Goal: Information Seeking & Learning: Compare options

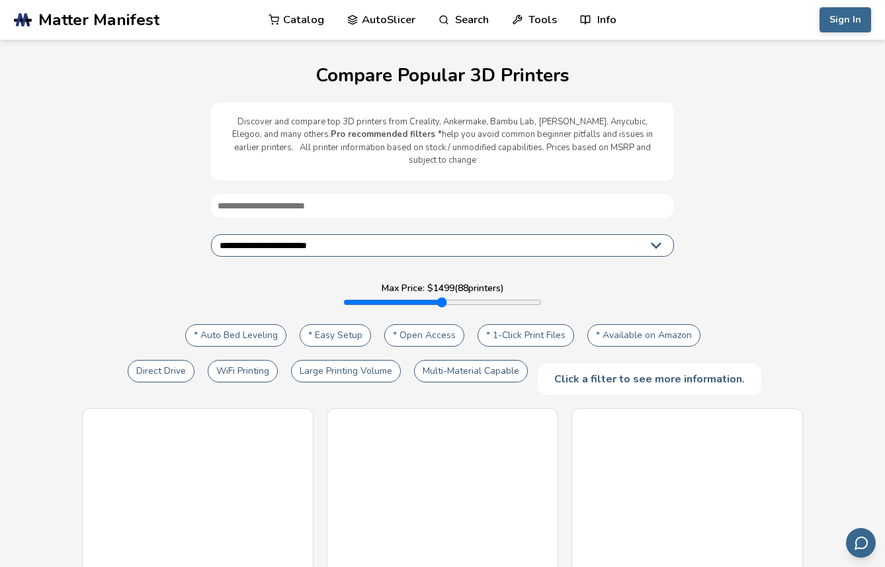
select select "**********"
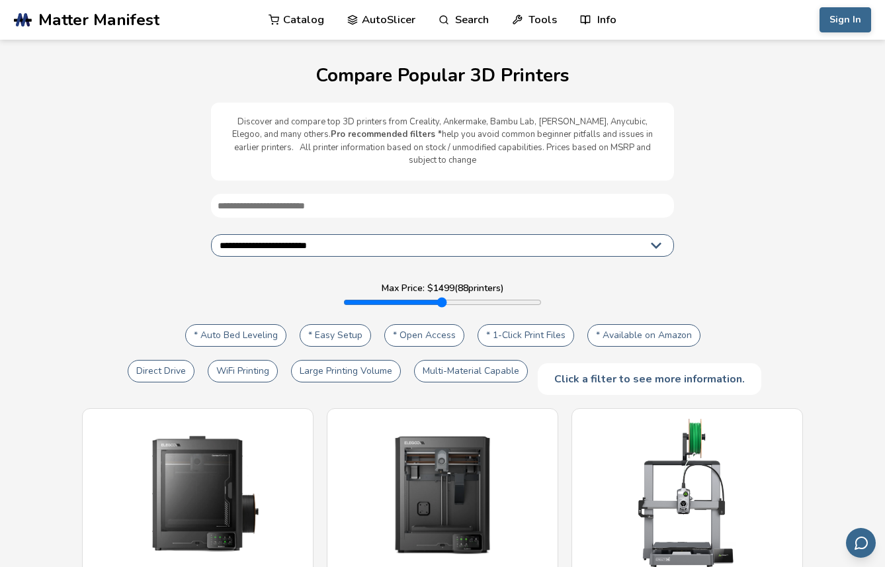
scroll to position [4, 0]
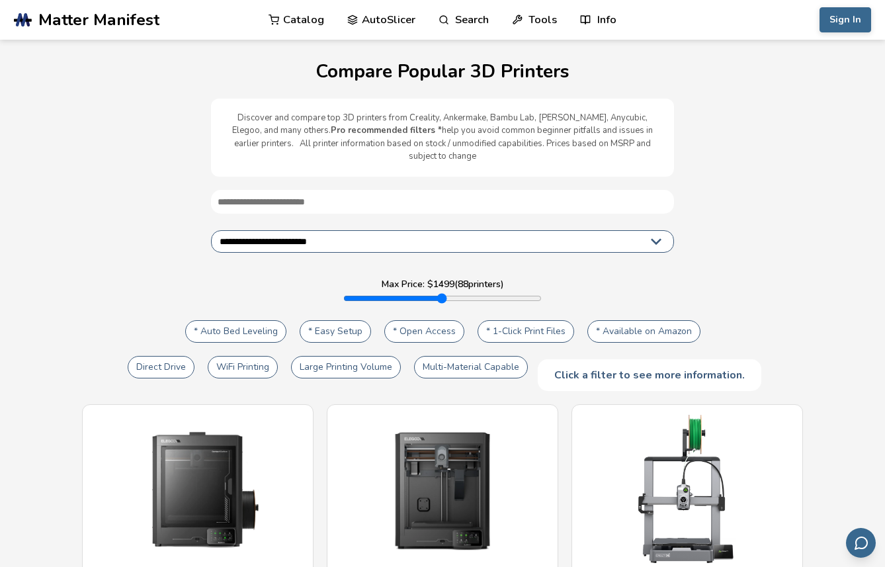
click at [235, 320] on button "* Auto Bed Leveling" at bounding box center [235, 331] width 101 height 22
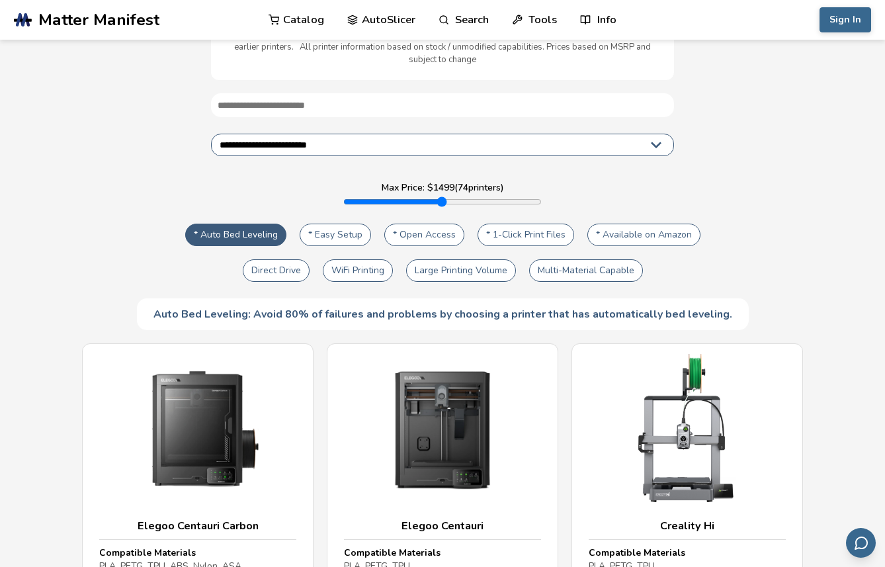
scroll to position [122, 0]
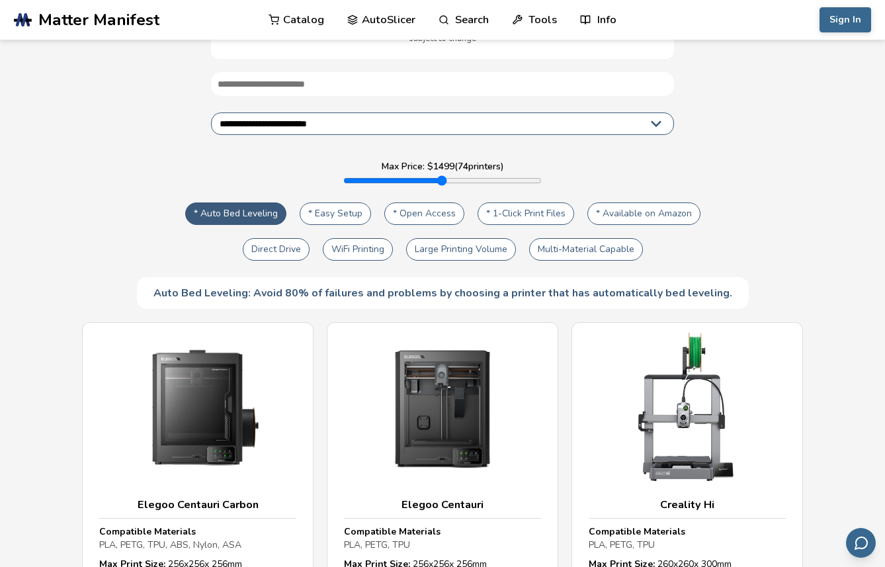
click at [338, 202] on button "* Easy Setup" at bounding box center [335, 213] width 71 height 22
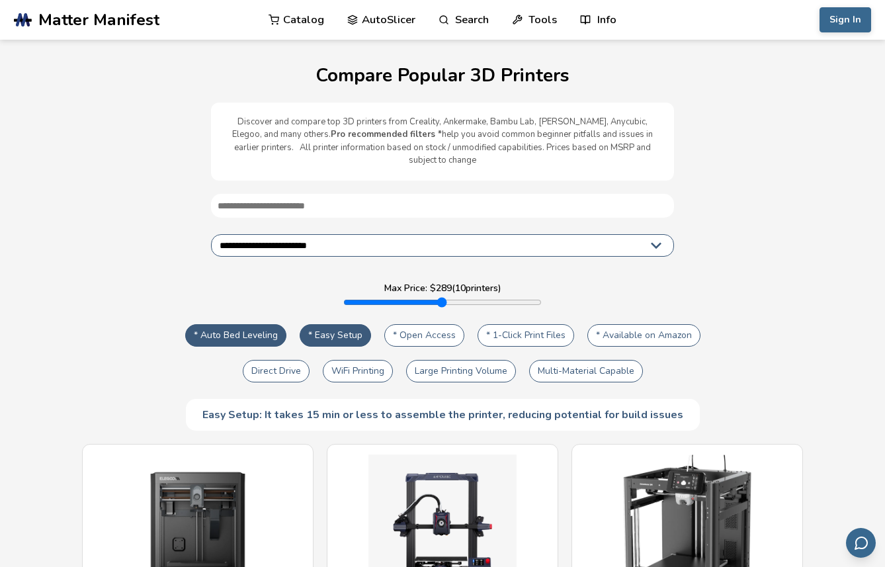
drag, startPoint x: 535, startPoint y: 288, endPoint x: 370, endPoint y: 278, distance: 165.6
type input "***"
click at [370, 297] on input "range" at bounding box center [442, 302] width 198 height 11
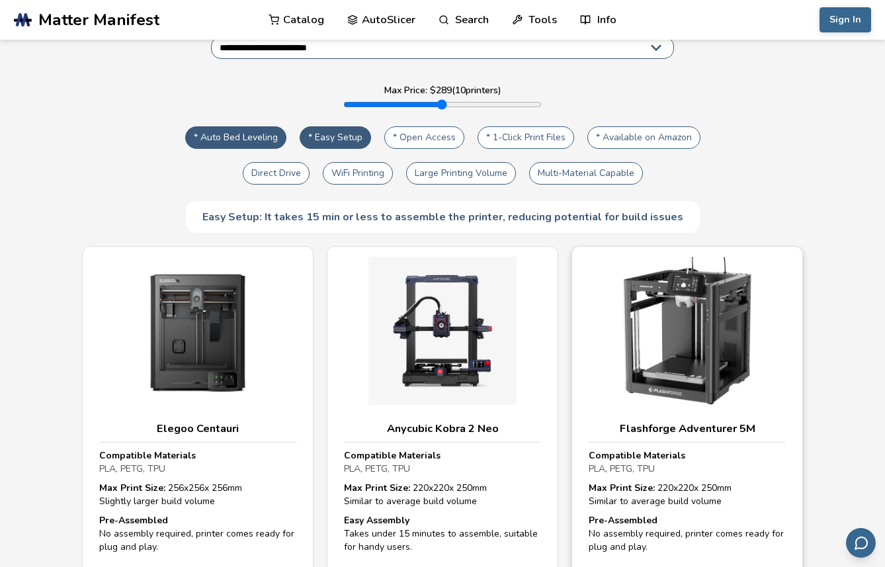
scroll to position [194, 0]
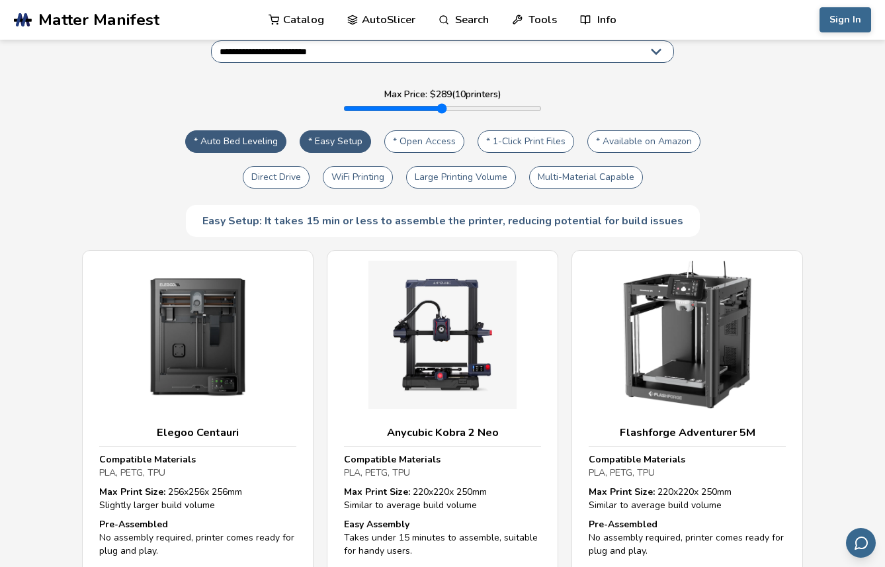
click at [354, 166] on button "WiFi Printing" at bounding box center [358, 177] width 70 height 22
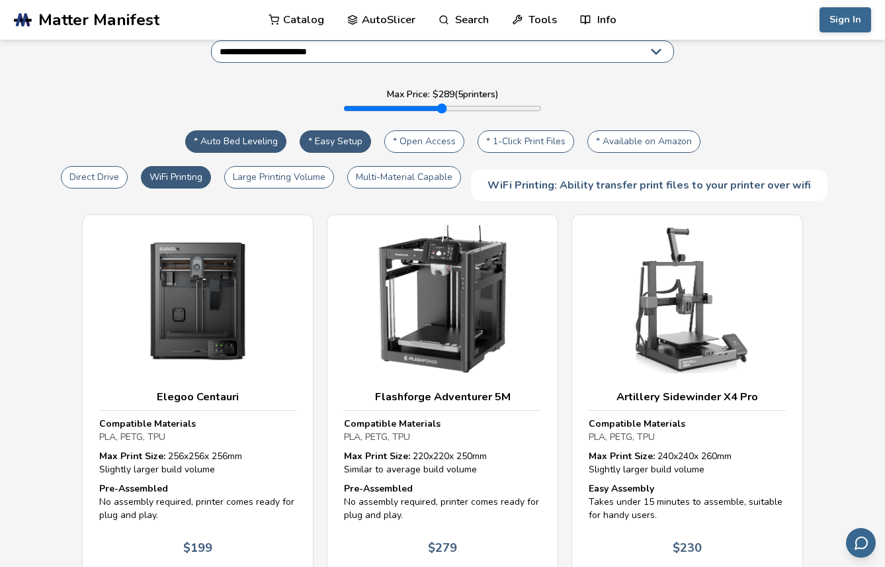
click at [186, 166] on button "WiFi Printing" at bounding box center [176, 177] width 70 height 22
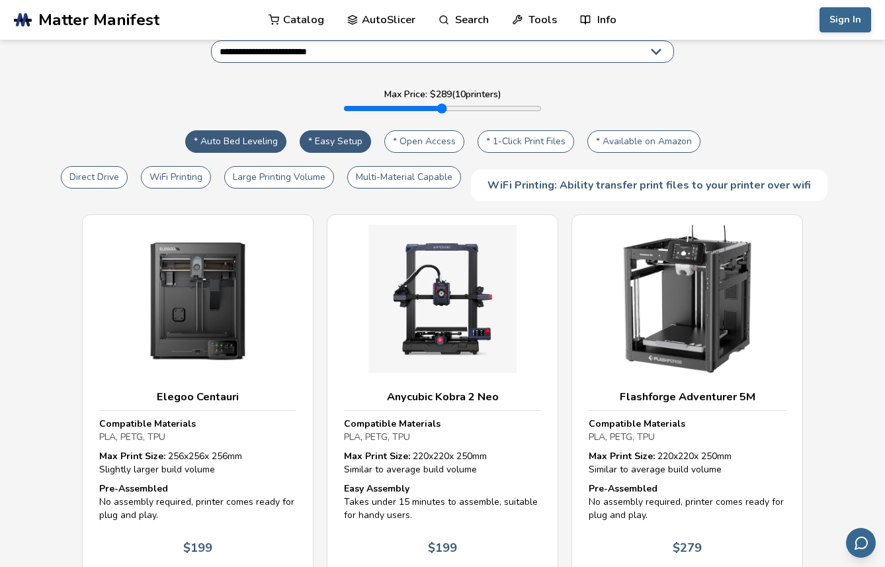
click at [184, 166] on button "WiFi Printing" at bounding box center [176, 177] width 70 height 22
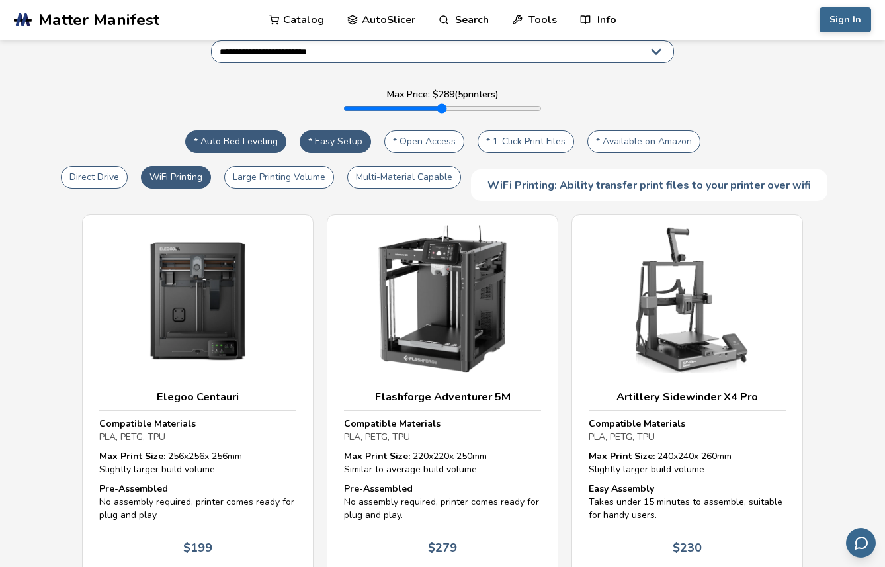
click at [110, 166] on button "Direct Drive" at bounding box center [94, 177] width 67 height 22
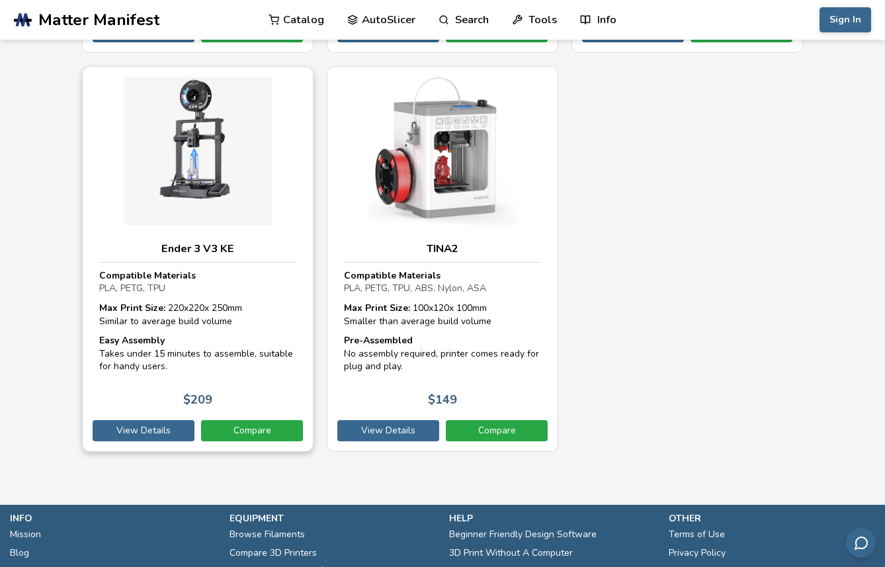
scroll to position [784, 0]
